Goal: Information Seeking & Learning: Learn about a topic

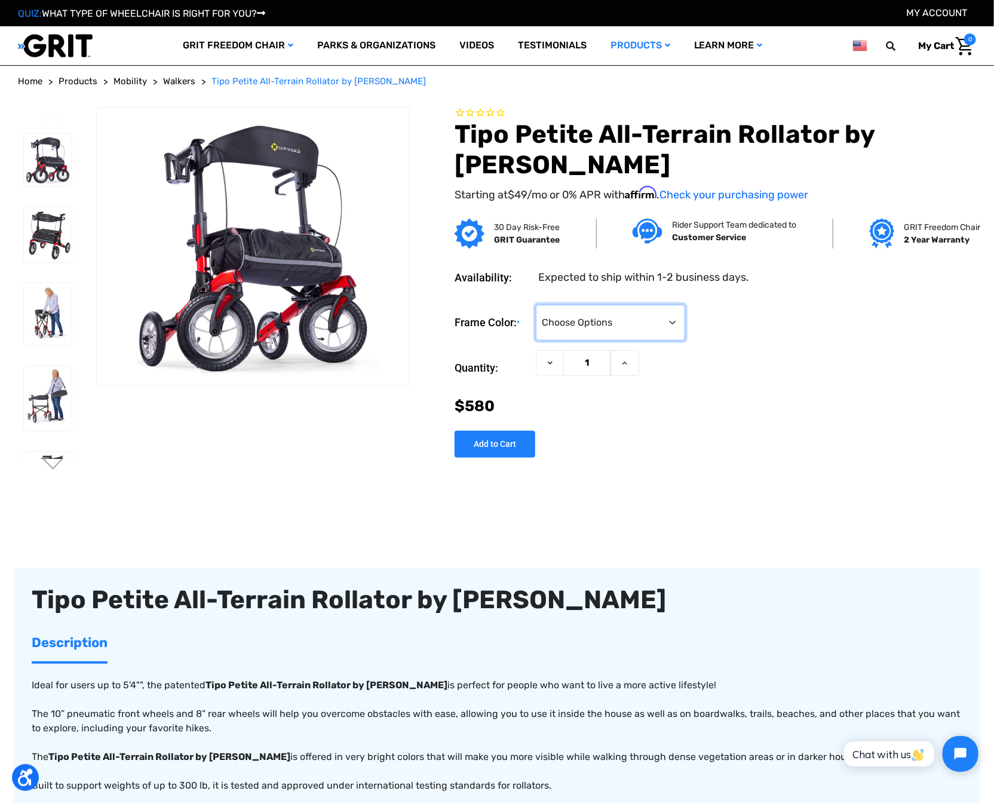
click at [635, 341] on select "Choose Options Metallic Champagne Metallic Graphite Modena Yellow Modena Red" at bounding box center [610, 323] width 149 height 36
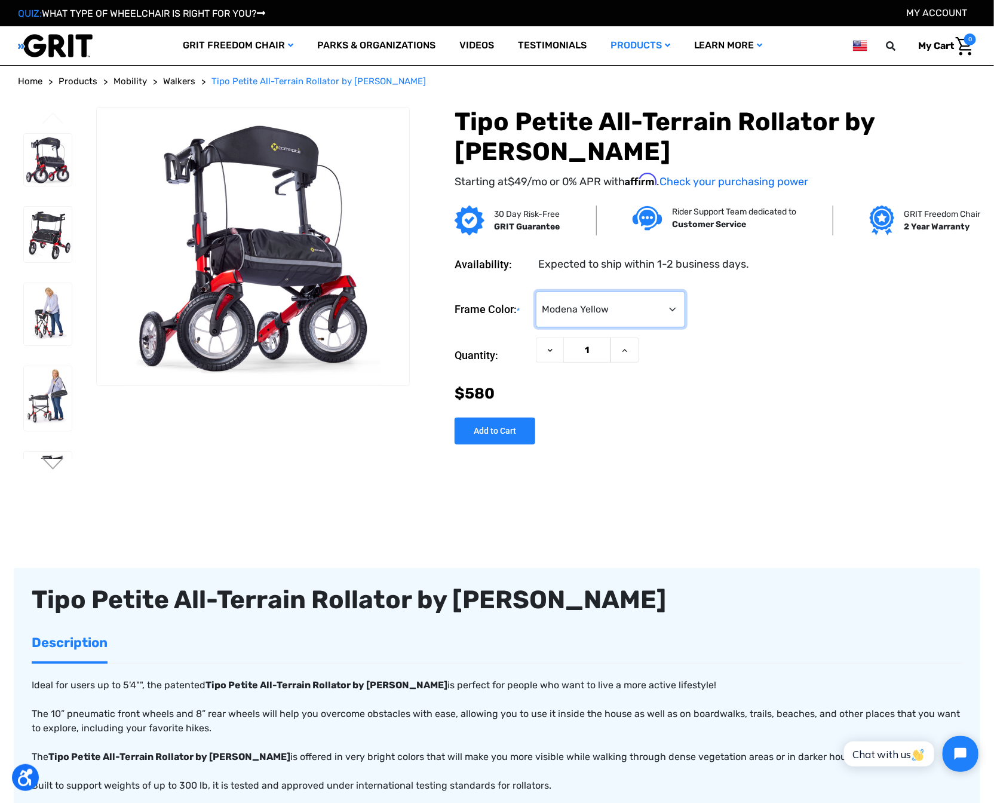
click at [635, 327] on select "Choose Options Metallic Champagne Metallic Graphite Modena Yellow Modena Red" at bounding box center [610, 310] width 149 height 36
click at [50, 163] on img at bounding box center [48, 160] width 48 height 53
click at [45, 213] on img at bounding box center [48, 235] width 48 height 56
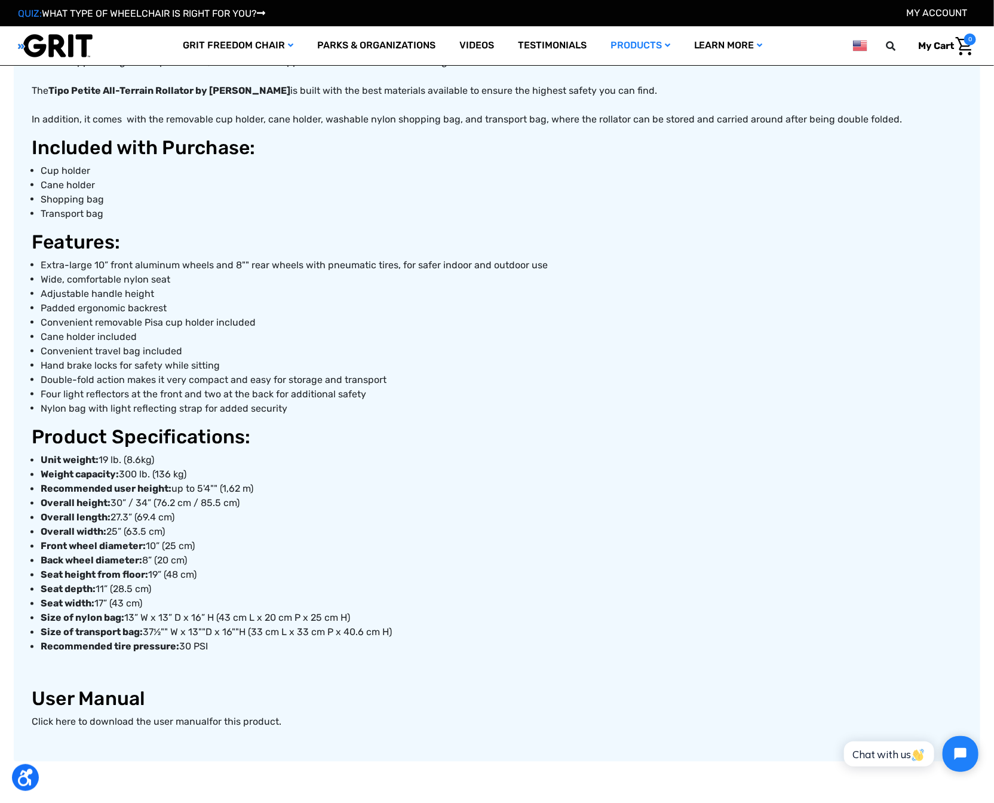
scroll to position [658, 0]
drag, startPoint x: 108, startPoint y: 482, endPoint x: 126, endPoint y: 483, distance: 17.9
click at [126, 467] on li "Unit weight: 19 lb. (8.6kg)" at bounding box center [502, 460] width 922 height 14
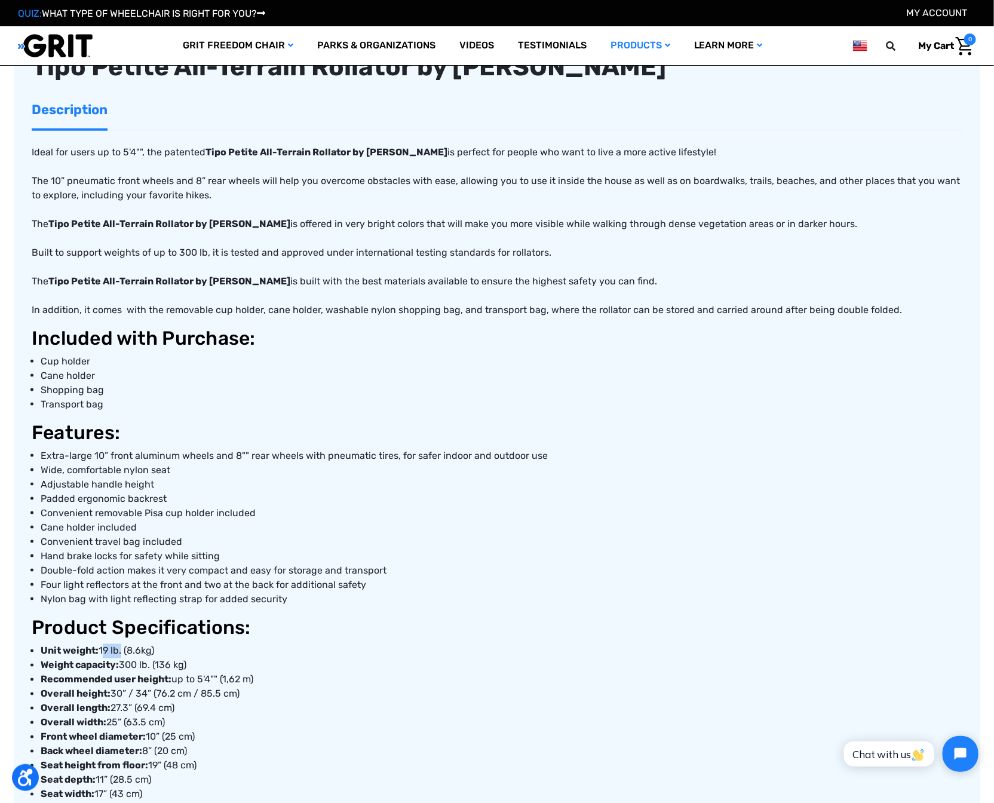
scroll to position [0, 0]
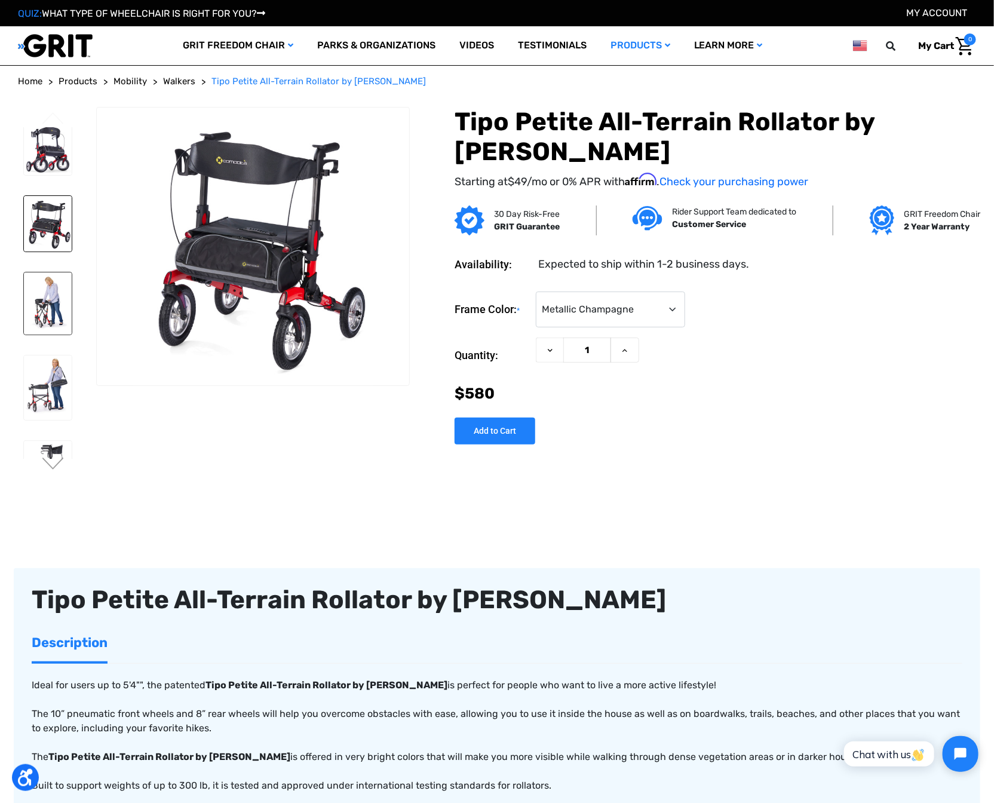
click at [46, 304] on img at bounding box center [48, 303] width 48 height 62
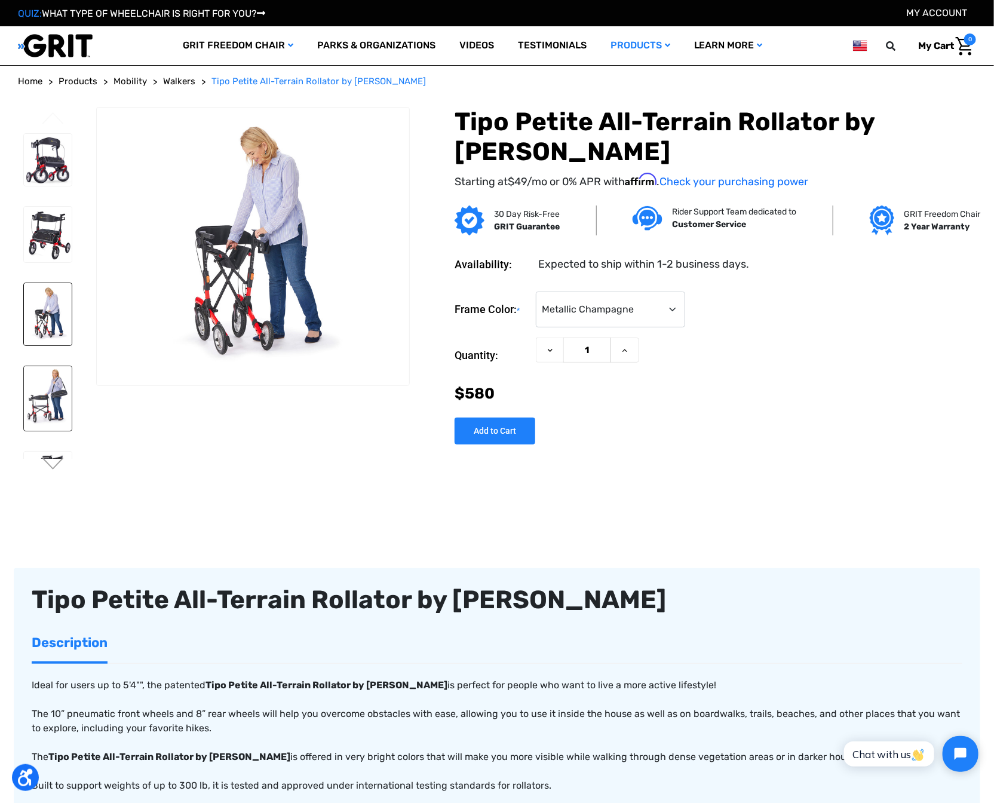
click at [43, 368] on img at bounding box center [48, 398] width 48 height 65
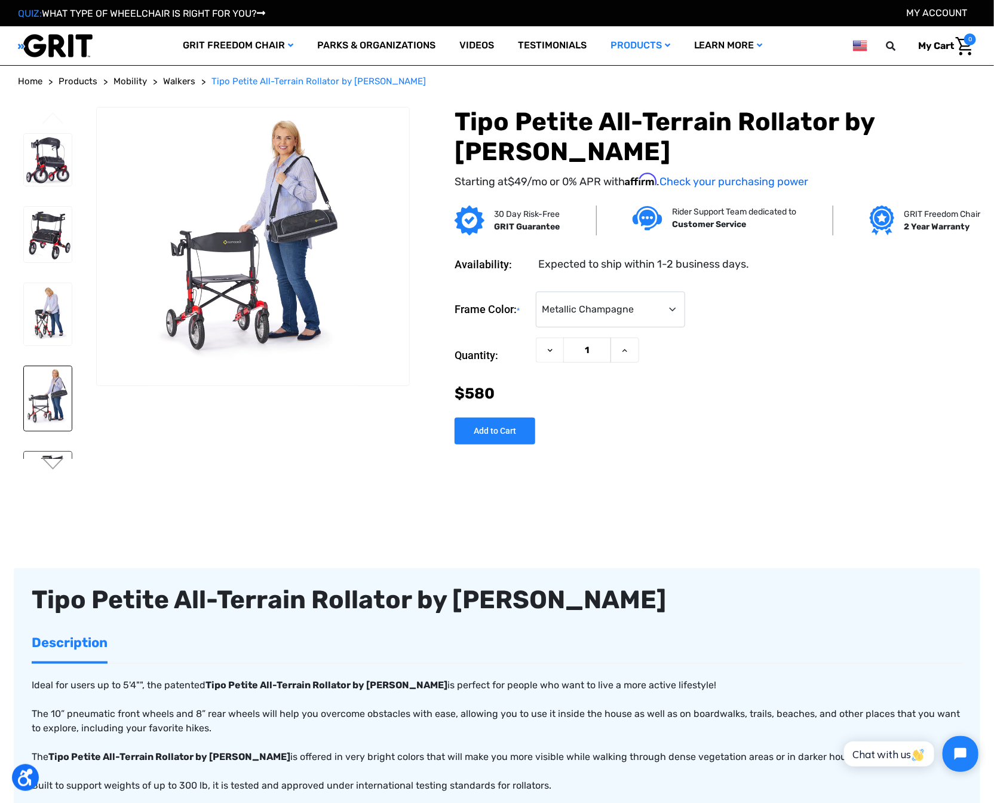
click at [48, 452] on img at bounding box center [48, 480] width 48 height 56
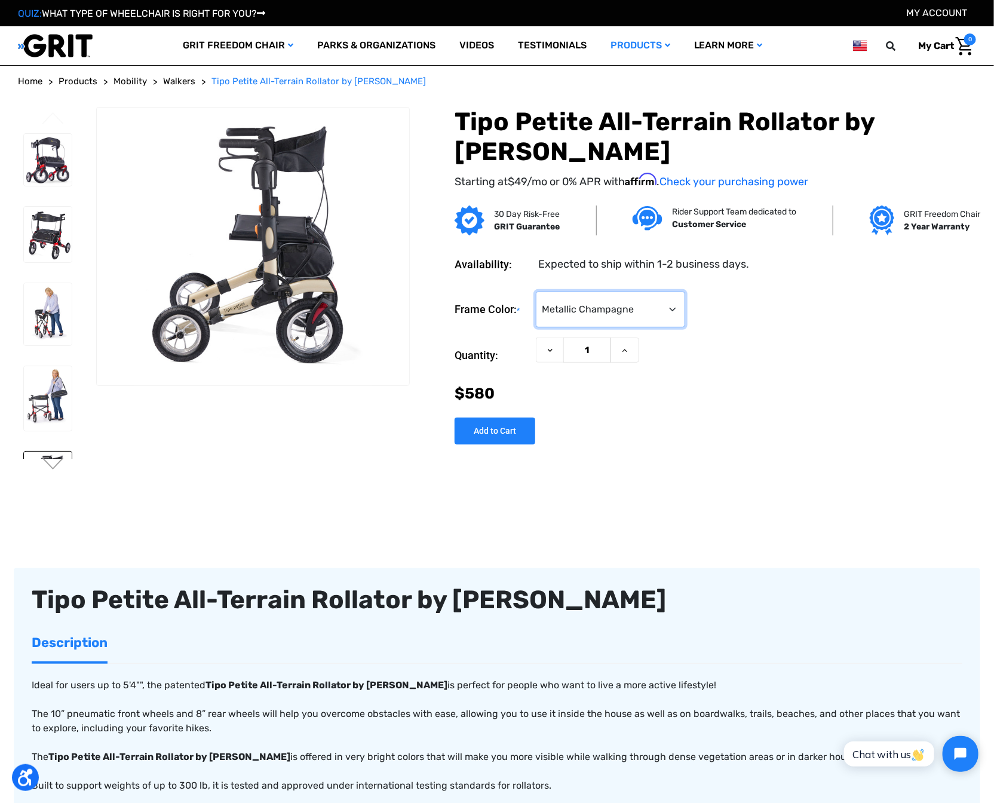
click at [630, 327] on select "Choose Options Metallic Champagne Metallic Graphite Modena Yellow Modena Red" at bounding box center [610, 310] width 149 height 36
click at [42, 152] on img at bounding box center [48, 160] width 48 height 53
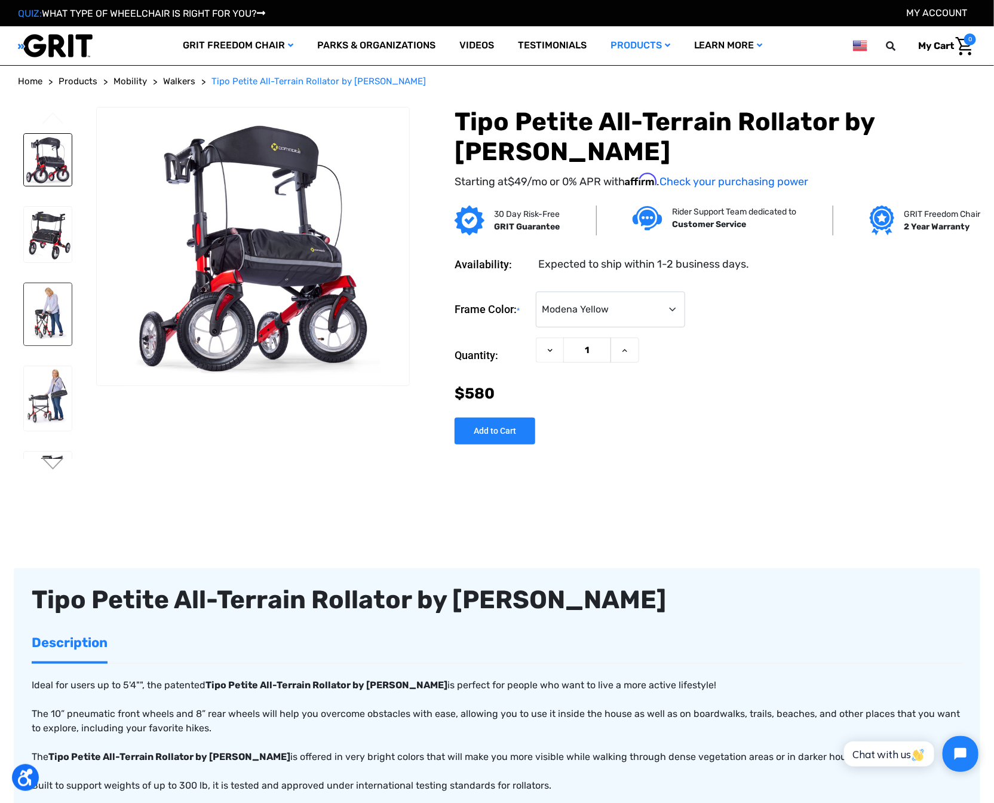
click at [44, 301] on img at bounding box center [48, 314] width 48 height 62
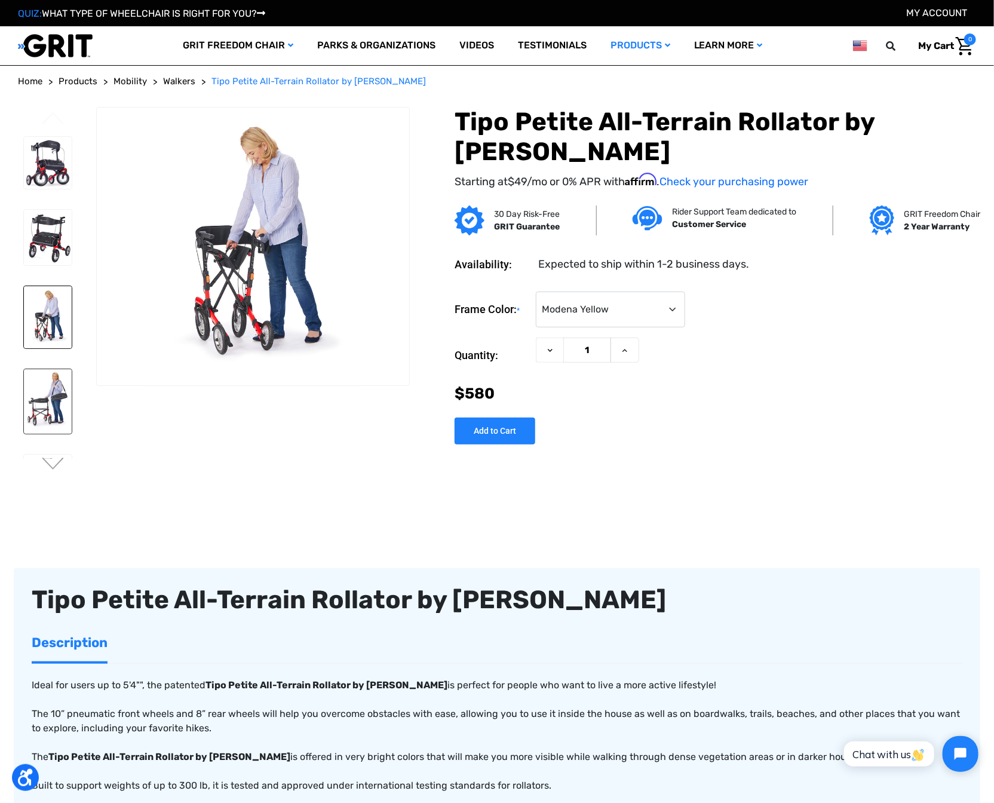
click at [46, 369] on img at bounding box center [48, 401] width 48 height 65
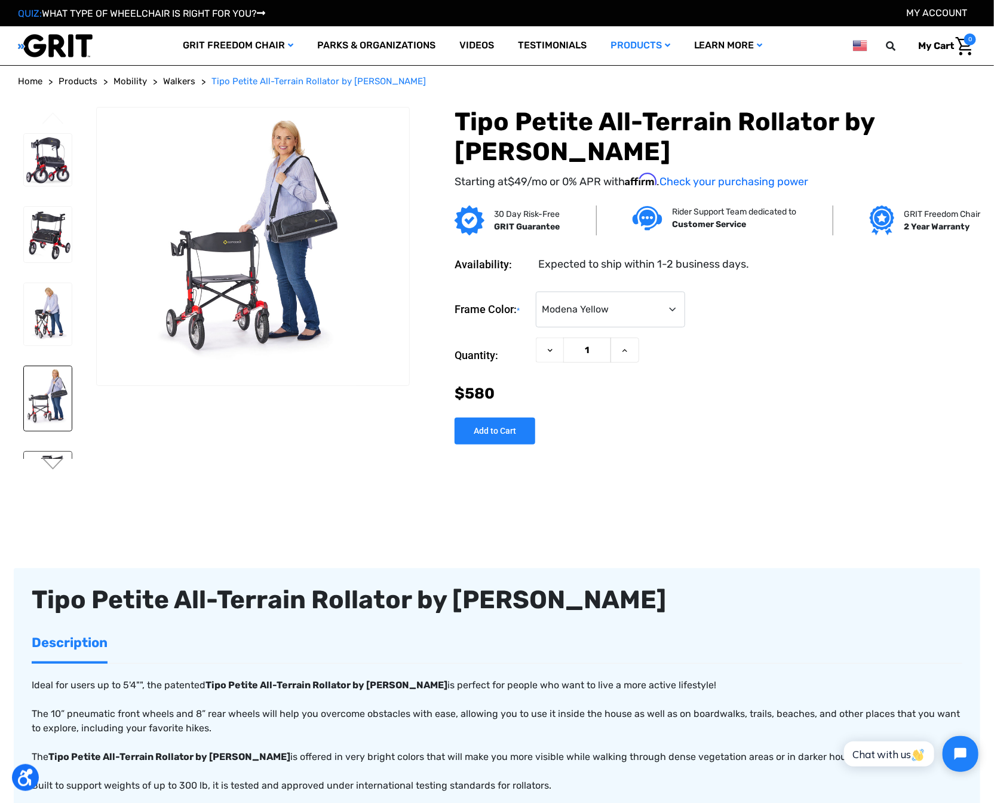
click at [51, 452] on img at bounding box center [48, 480] width 48 height 56
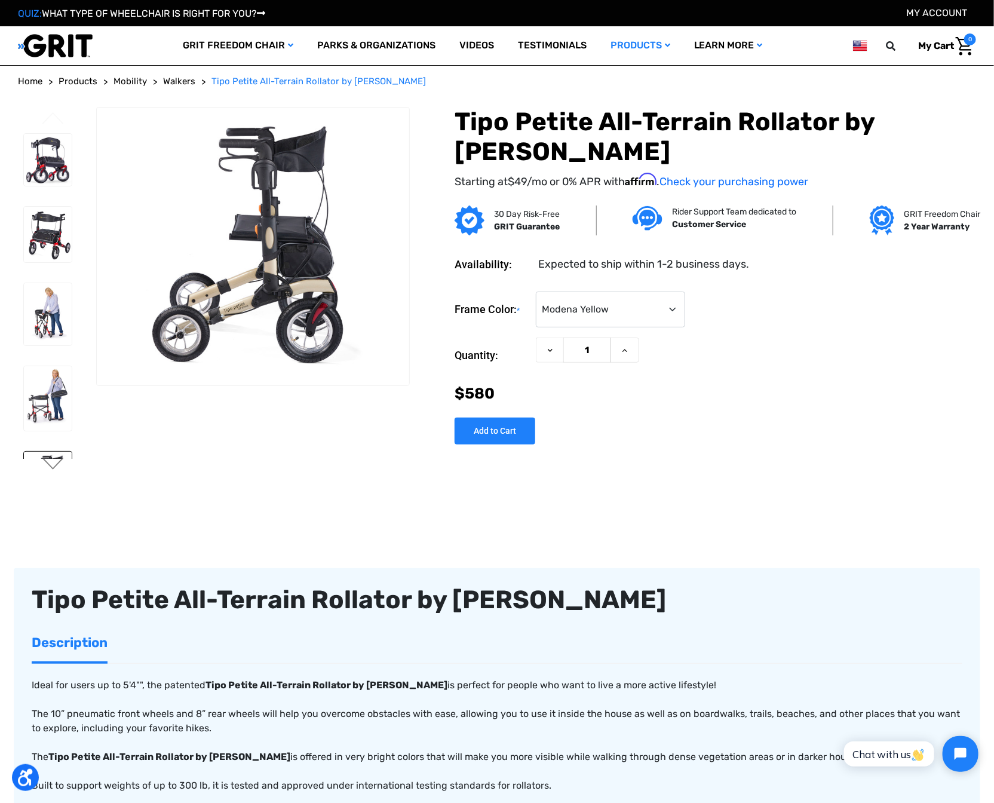
click at [44, 462] on button "Next" at bounding box center [53, 465] width 25 height 14
click at [42, 198] on img at bounding box center [48, 226] width 48 height 56
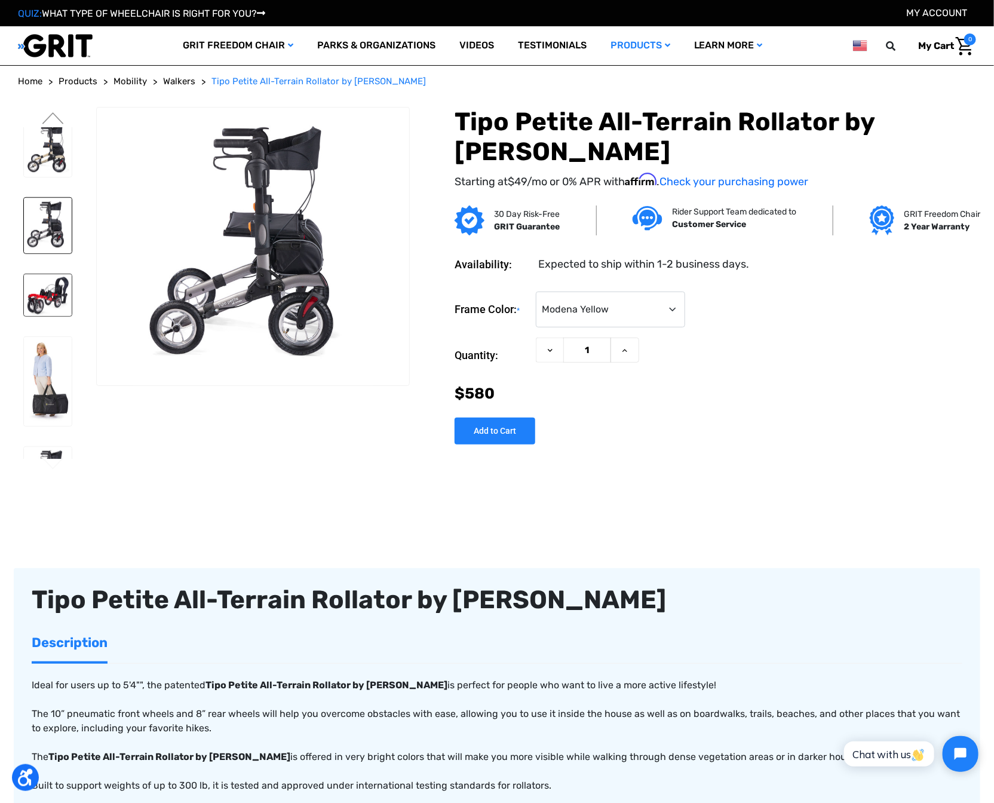
click at [44, 274] on img at bounding box center [48, 295] width 48 height 42
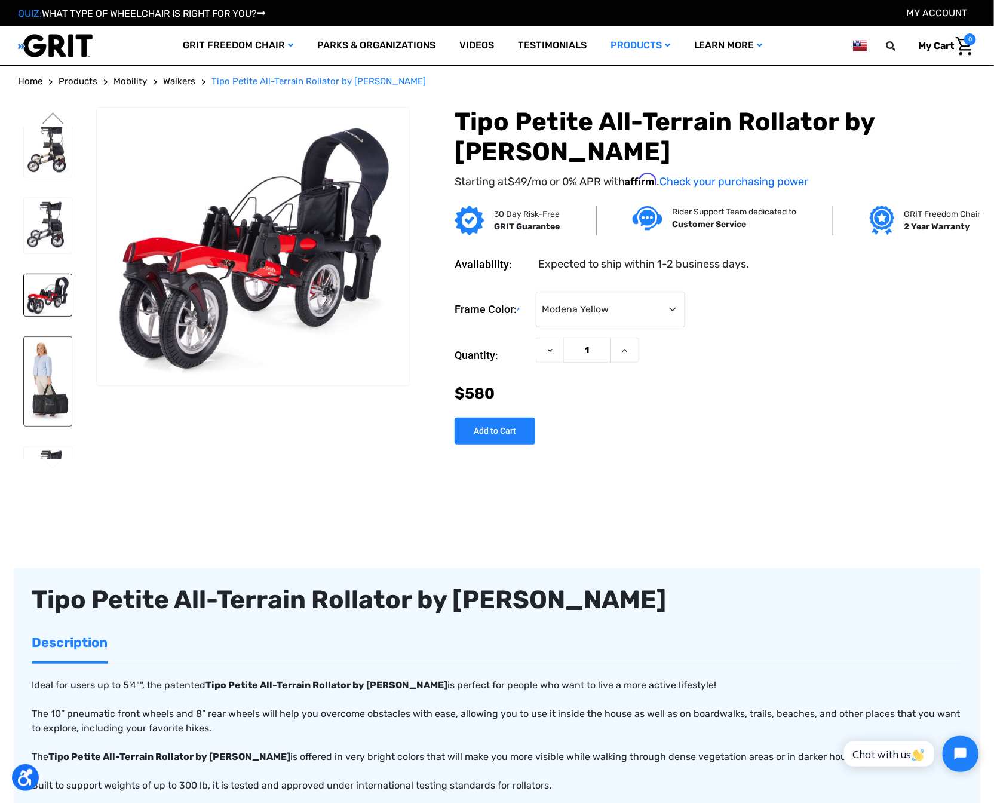
click at [51, 337] on img at bounding box center [48, 381] width 48 height 89
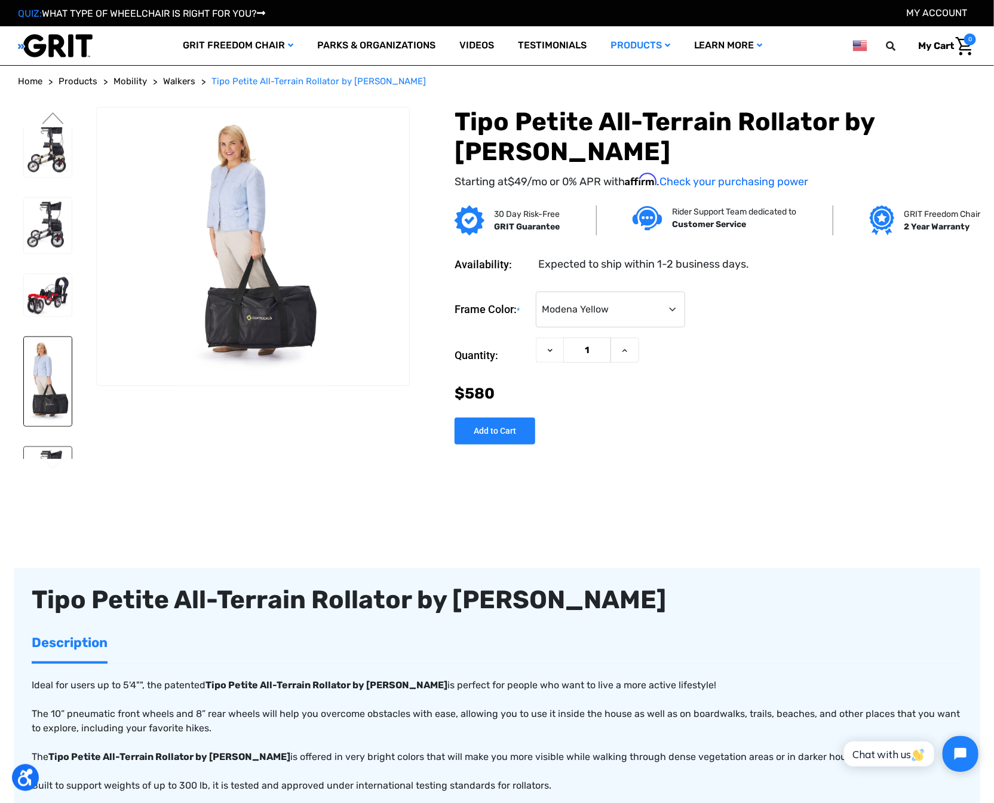
click at [48, 447] on img at bounding box center [48, 475] width 48 height 56
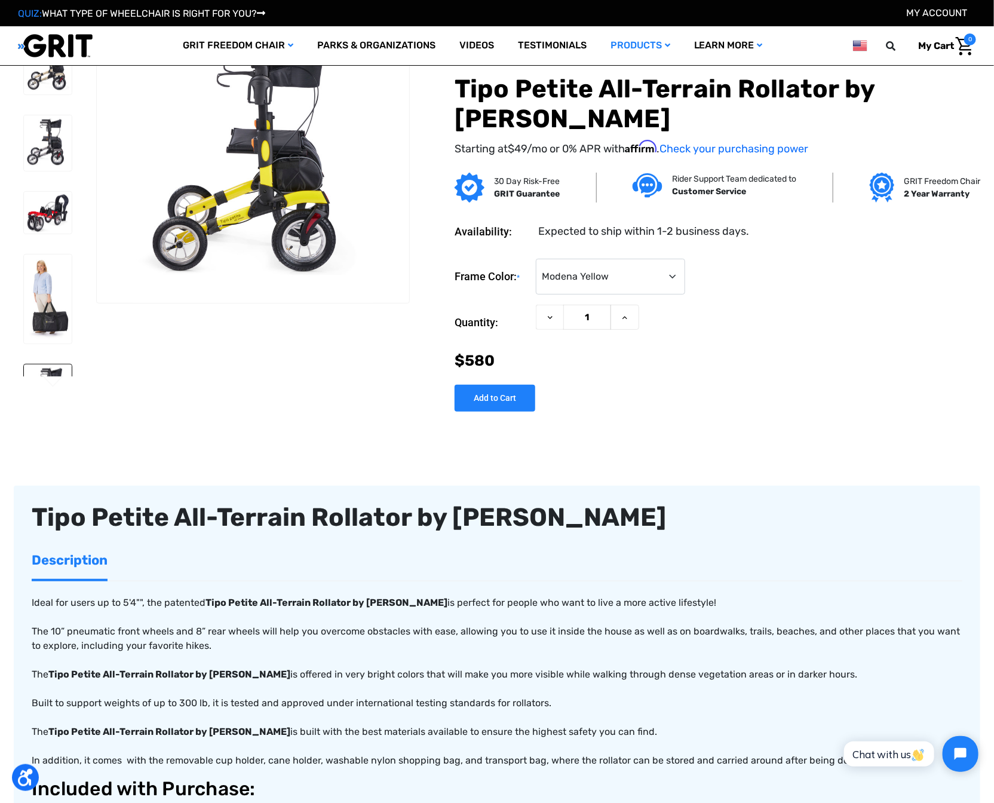
scroll to position [16, 0]
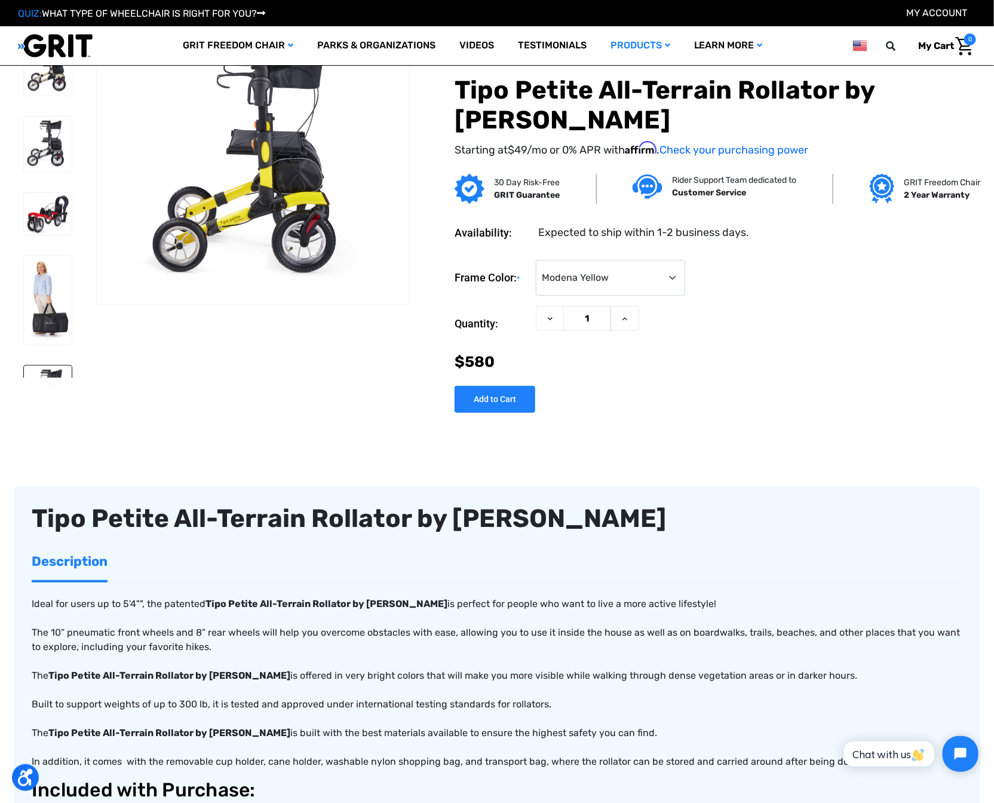
click at [41, 442] on img at bounding box center [48, 470] width 48 height 56
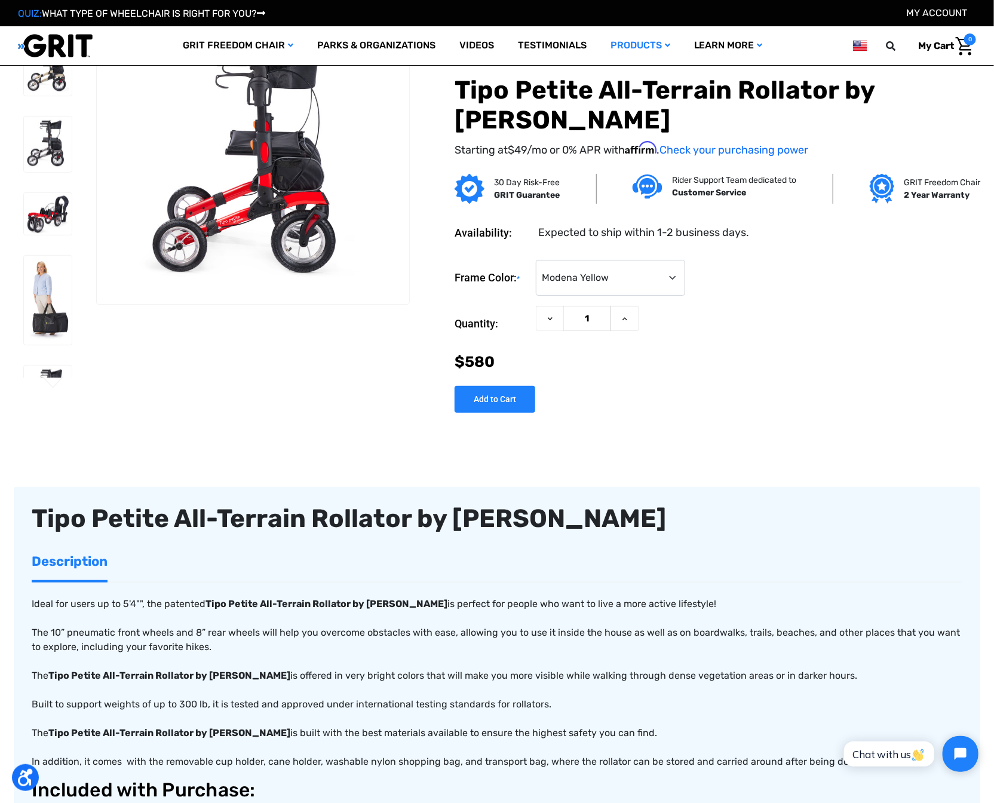
click at [41, 376] on button "Next" at bounding box center [53, 383] width 25 height 14
click at [42, 389] on button "Next" at bounding box center [53, 383] width 25 height 14
click at [44, 397] on ul "Previous" at bounding box center [57, 212] width 78 height 373
click at [50, 442] on img at bounding box center [48, 470] width 48 height 56
click at [50, 366] on img at bounding box center [48, 394] width 48 height 56
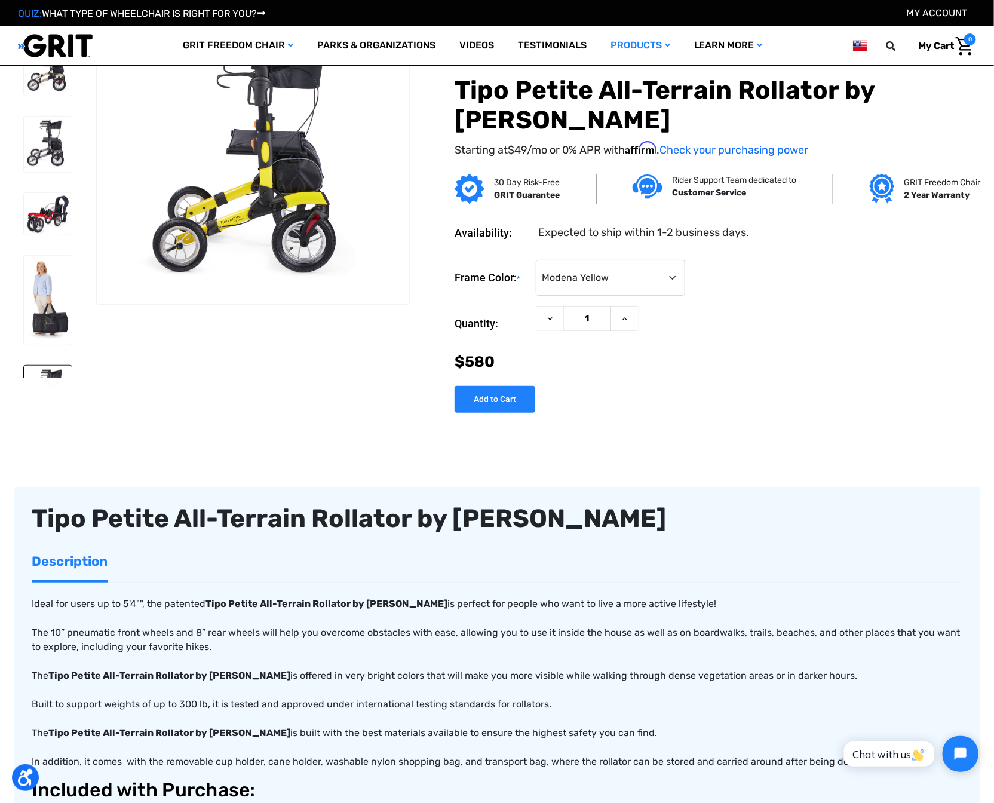
scroll to position [0, 0]
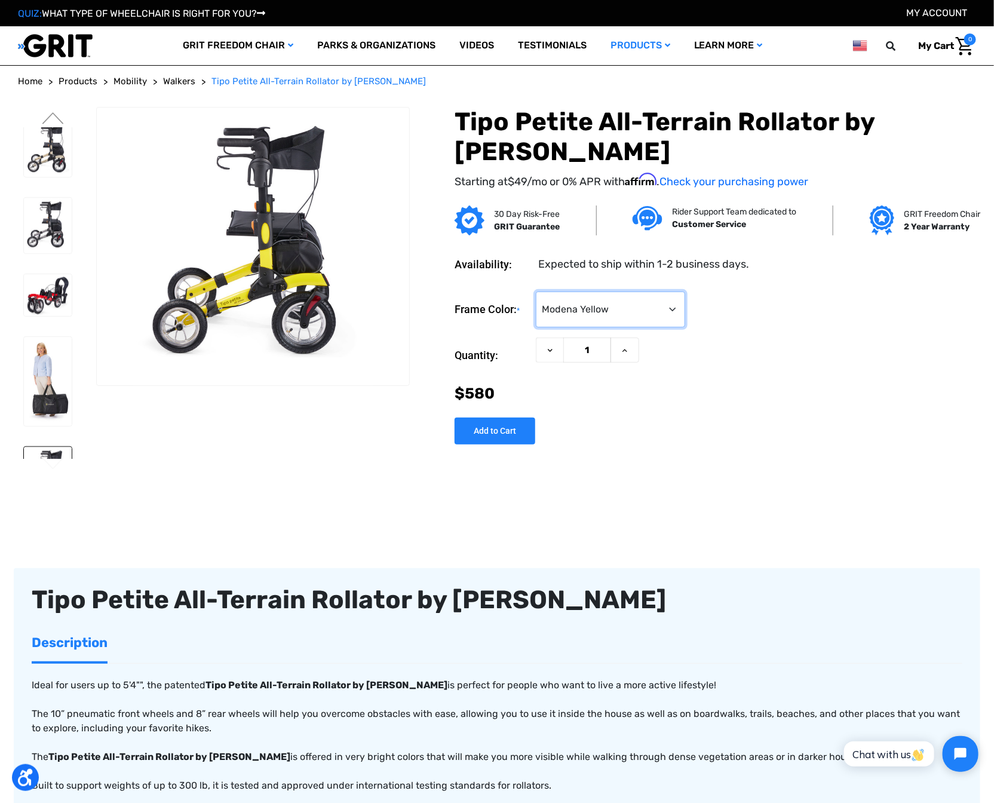
click at [630, 327] on select "Choose Options Metallic Champagne Metallic Graphite Modena Yellow Modena Red" at bounding box center [610, 310] width 149 height 36
click at [636, 327] on select "Choose Options Metallic Champagne Metallic Graphite Modena Yellow Modena Red" at bounding box center [610, 310] width 149 height 36
click at [47, 198] on img at bounding box center [48, 226] width 48 height 56
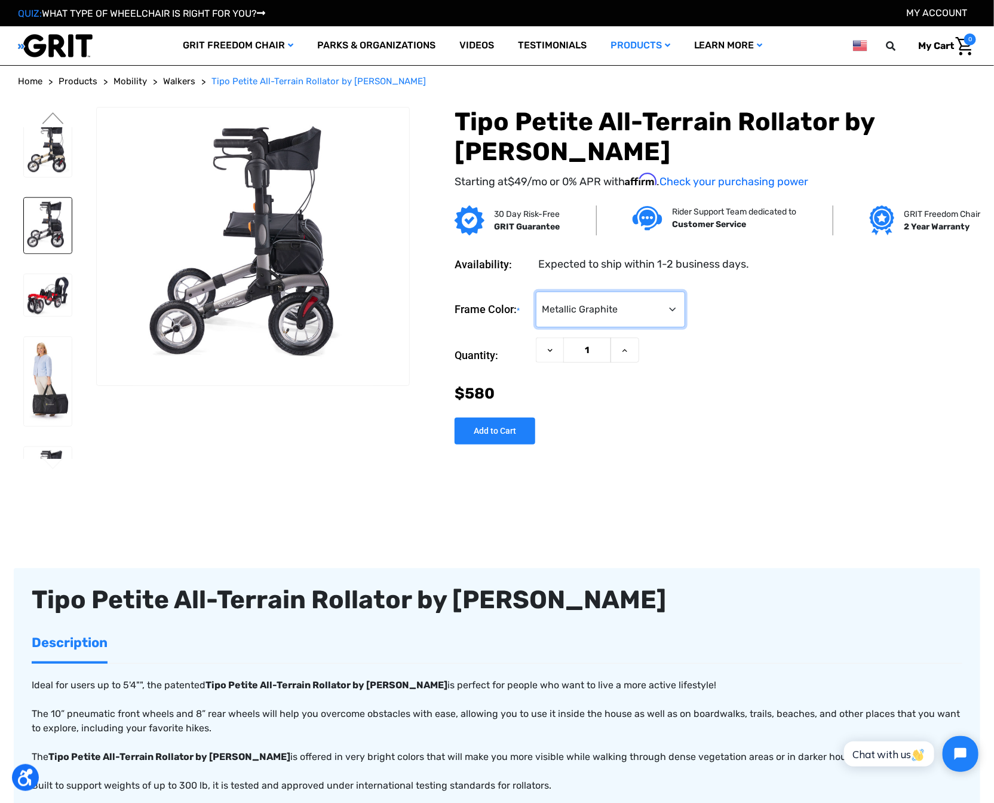
click at [631, 327] on select "Choose Options Metallic Champagne Metallic Graphite Modena Yellow Modena Red" at bounding box center [610, 310] width 149 height 36
select select "1394"
click at [49, 198] on img at bounding box center [48, 226] width 48 height 56
click at [48, 112] on button "Previous" at bounding box center [53, 119] width 25 height 14
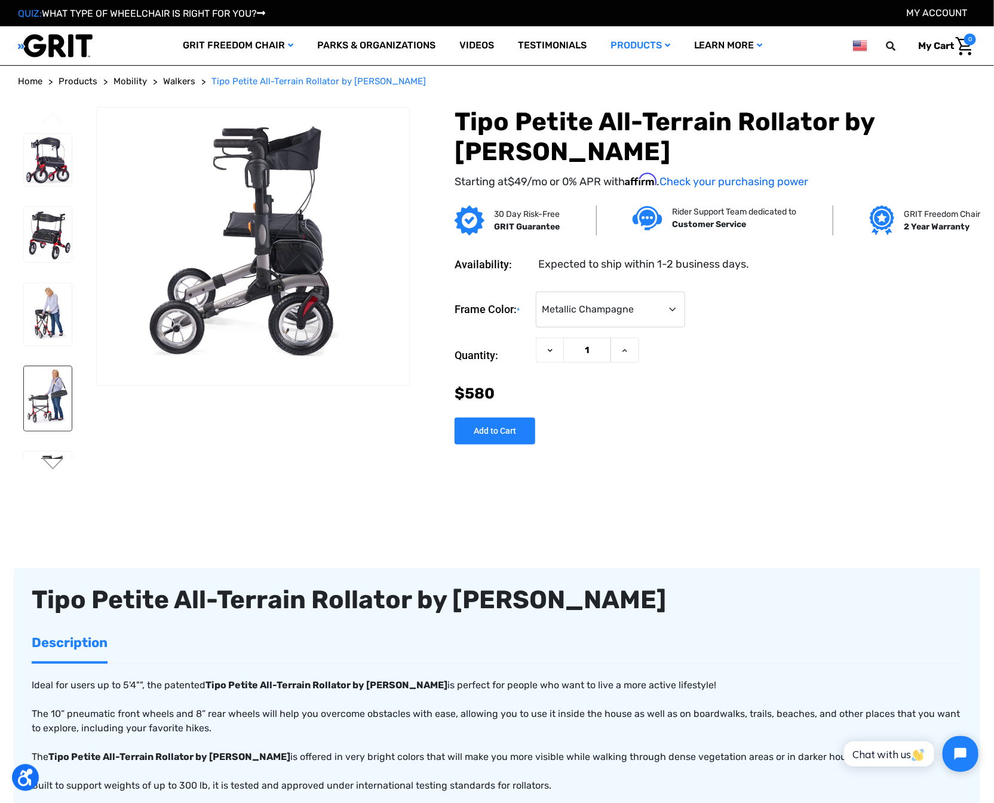
click at [45, 370] on img at bounding box center [48, 398] width 48 height 65
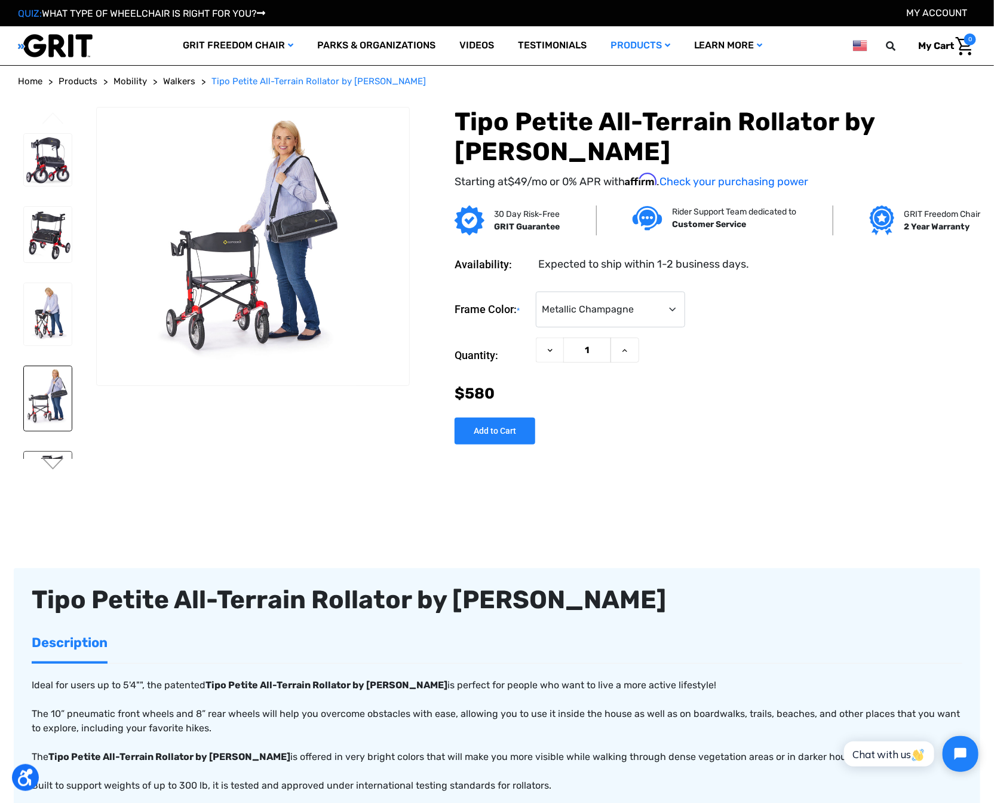
click at [47, 452] on img at bounding box center [48, 480] width 48 height 56
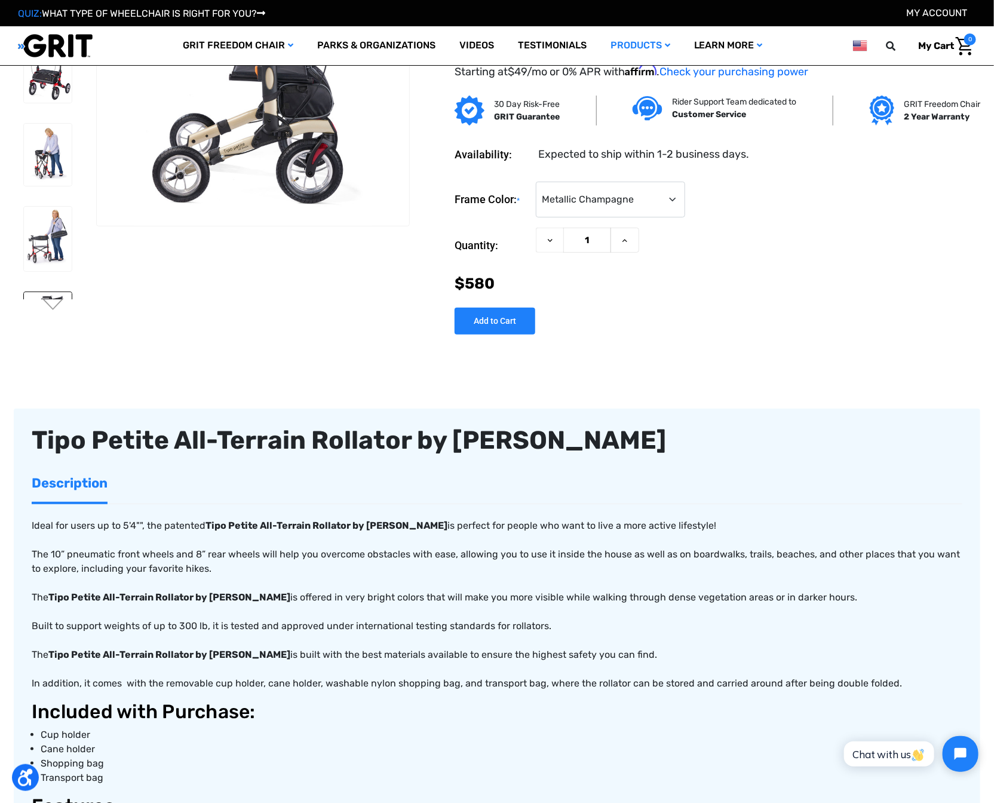
scroll to position [65, 0]
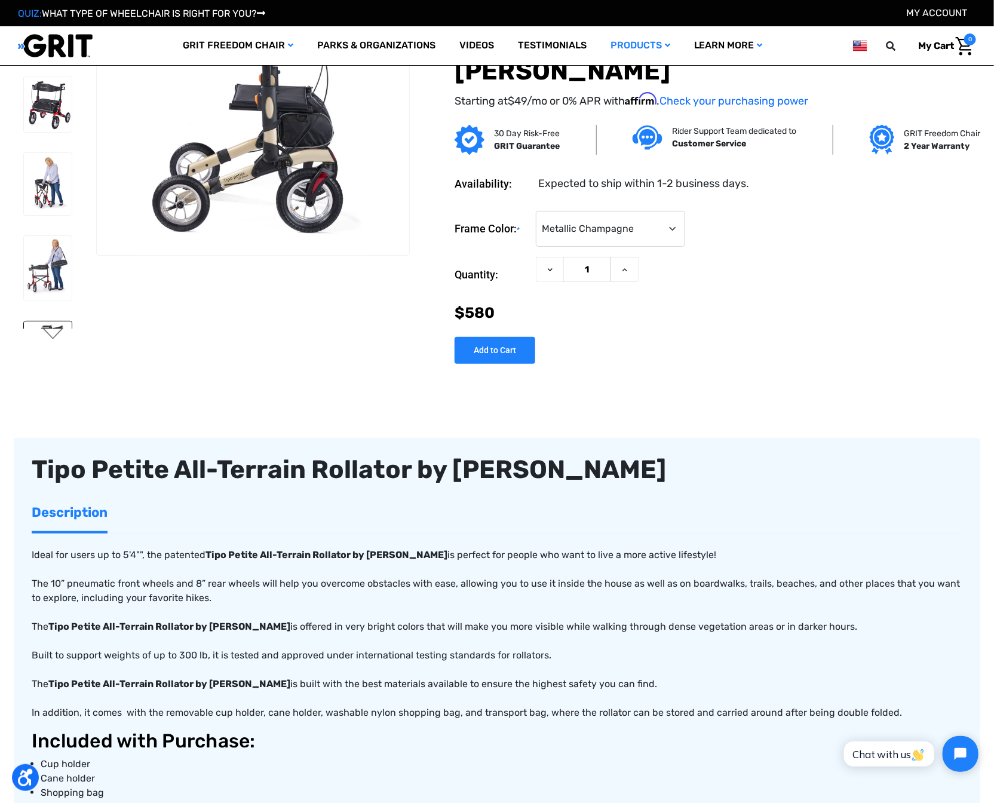
click at [51, 335] on button "Next" at bounding box center [53, 334] width 25 height 14
click at [42, 317] on img at bounding box center [48, 345] width 48 height 56
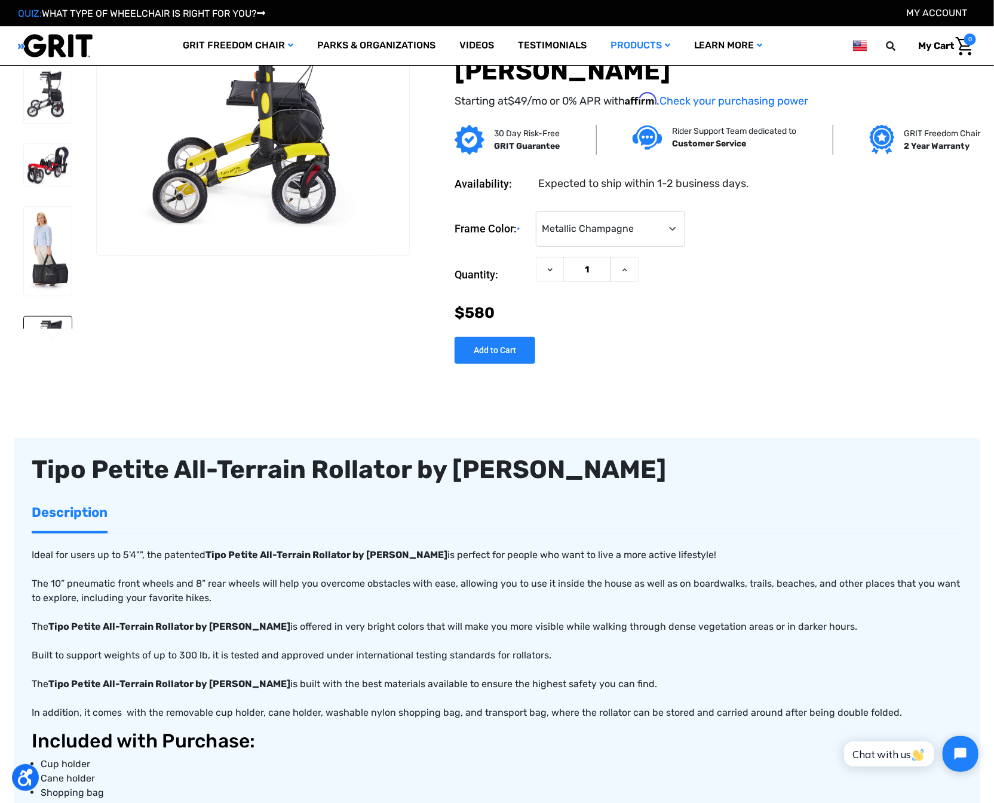
scroll to position [0, 0]
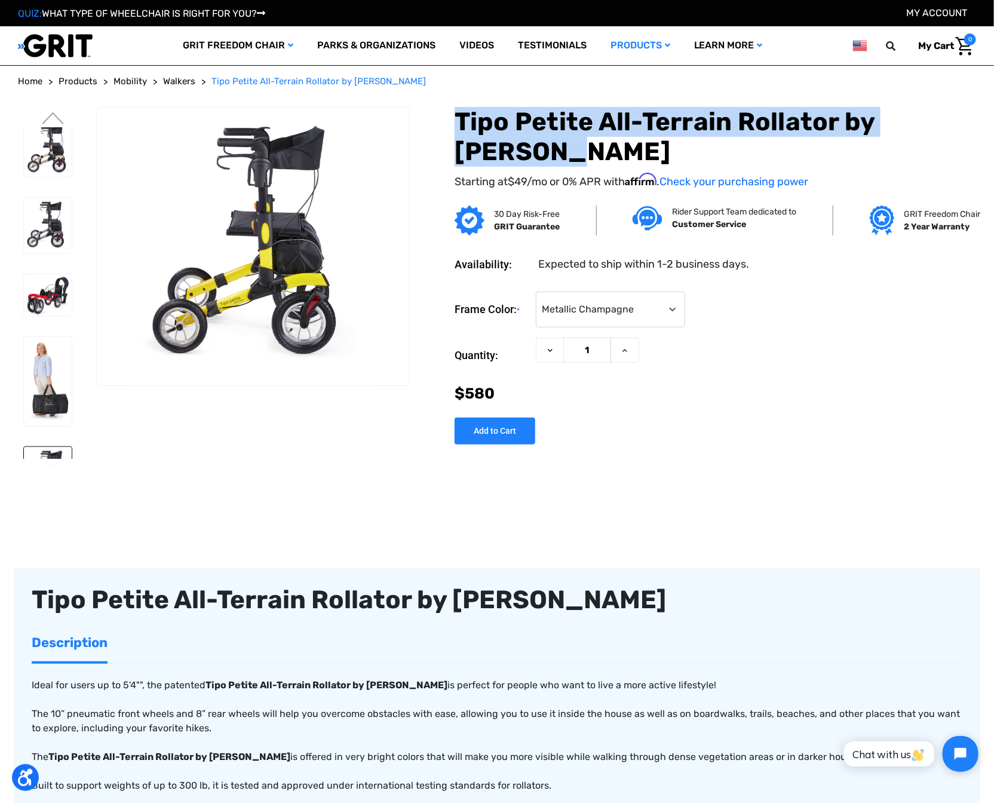
drag, startPoint x: 414, startPoint y: 116, endPoint x: 646, endPoint y: 170, distance: 238.6
click at [649, 167] on h1 "Tipo Petite All-Terrain Rollator by [PERSON_NAME]" at bounding box center [716, 137] width 522 height 60
copy h1 "Tipo Petite All-Terrain Rollator by [PERSON_NAME]"
